Goal: Task Accomplishment & Management: Manage account settings

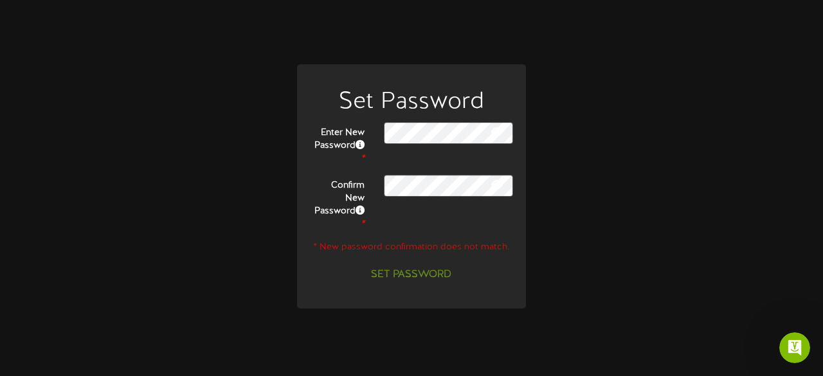
click at [493, 137] on icon at bounding box center [497, 132] width 12 height 10
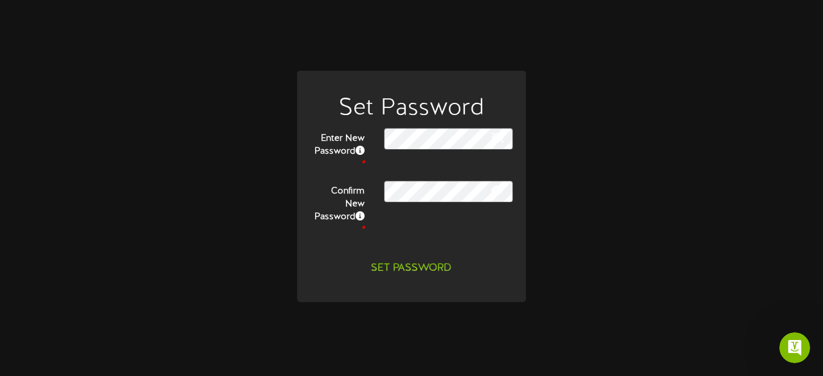
click at [504, 200] on button at bounding box center [496, 192] width 19 height 16
click at [424, 260] on button "Set Password" at bounding box center [411, 268] width 96 height 23
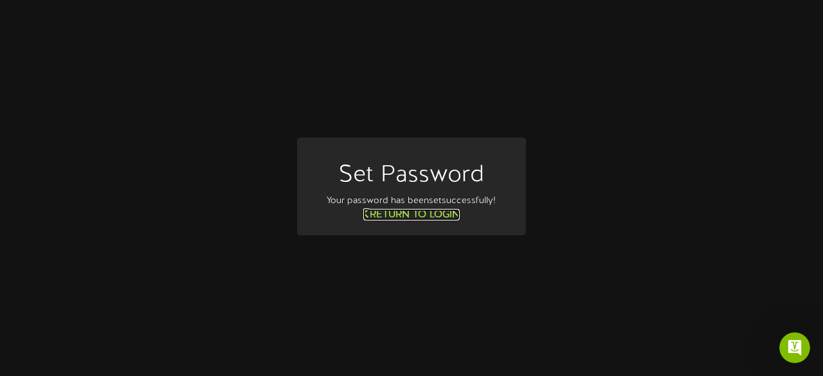
click at [411, 221] on link "Return to Login" at bounding box center [411, 215] width 96 height 12
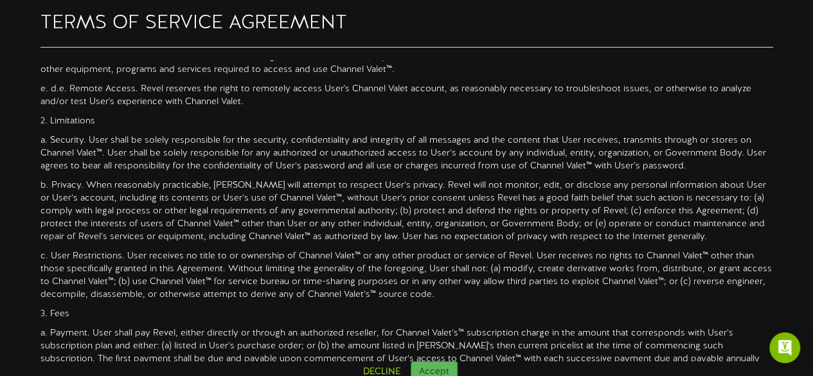
scroll to position [251, 0]
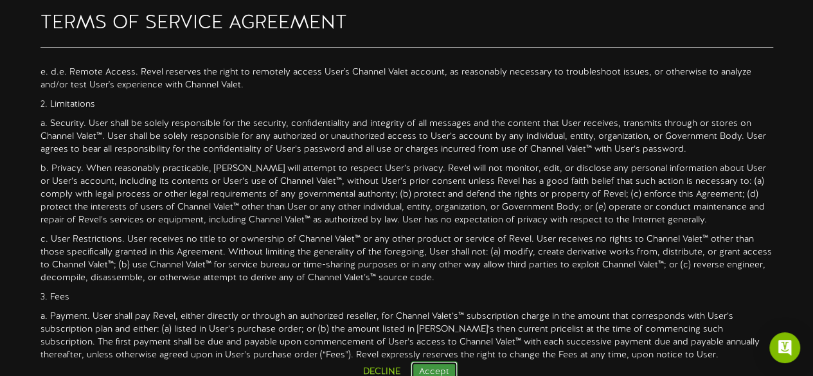
click at [432, 368] on button "Accept" at bounding box center [434, 372] width 47 height 22
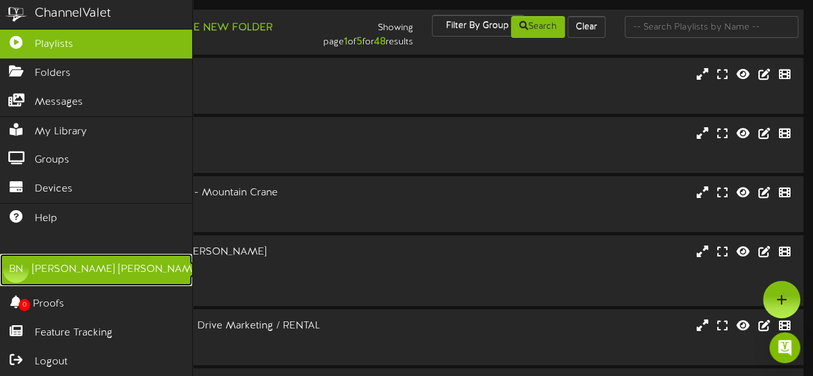
click at [85, 267] on div "Brendan Nguyen" at bounding box center [116, 269] width 169 height 15
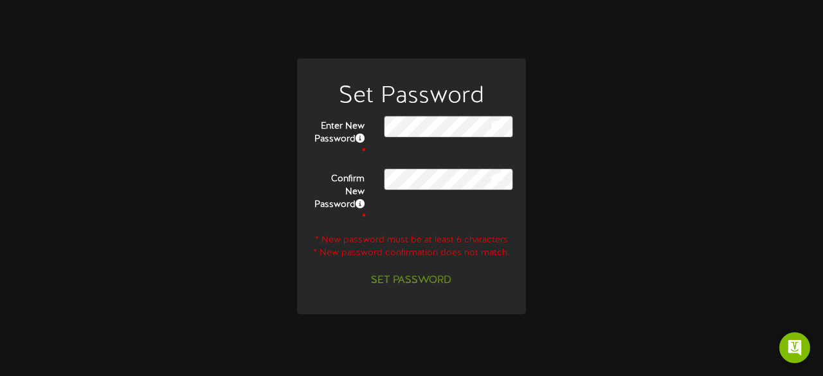
click at [264, 84] on div "Set Password Enter New Password * Confirm New Password * * New password must be…" at bounding box center [412, 188] width 804 height 259
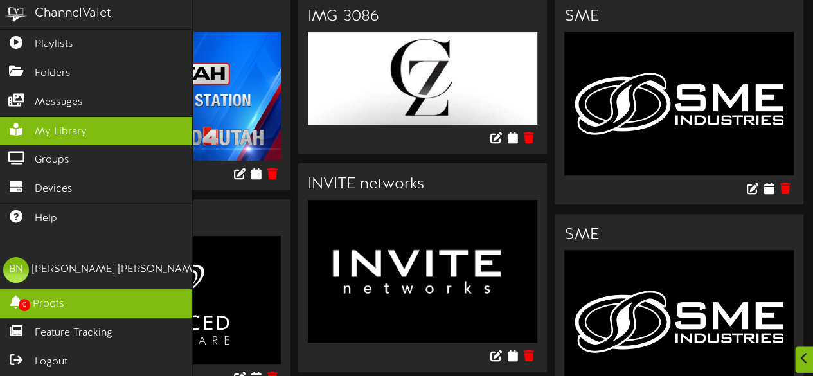
scroll to position [158, 0]
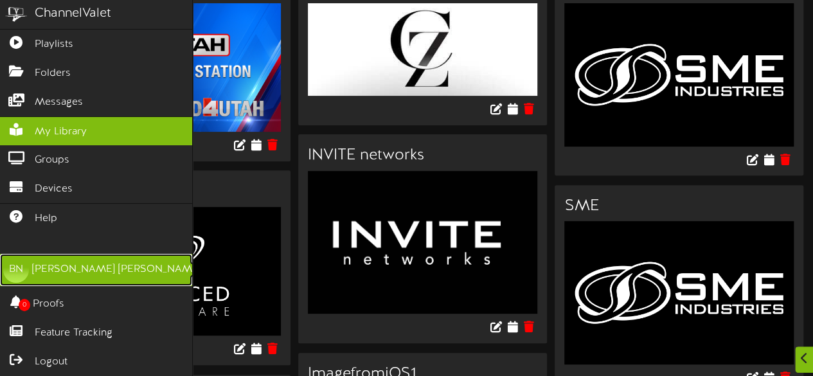
click at [91, 282] on link "BN [PERSON_NAME]" at bounding box center [96, 270] width 192 height 32
